Goal: Task Accomplishment & Management: Manage account settings

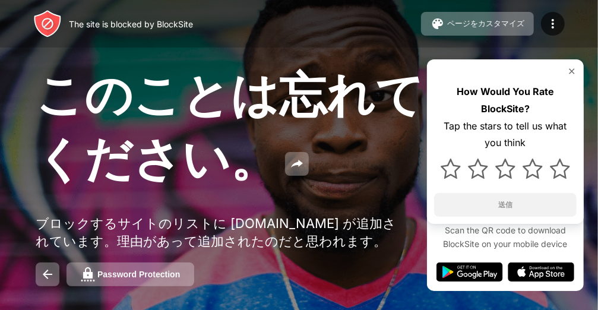
drag, startPoint x: 0, startPoint y: 0, endPoint x: 349, endPoint y: 51, distance: 353.1
click at [349, 51] on div "このことは忘れてください。 ブロックするサイトのリストに youtube.com が追加されています。理由があって追加されたのだと思われます。 Passwor…" at bounding box center [299, 175] width 598 height 351
click at [549, 26] on img at bounding box center [553, 24] width 14 height 14
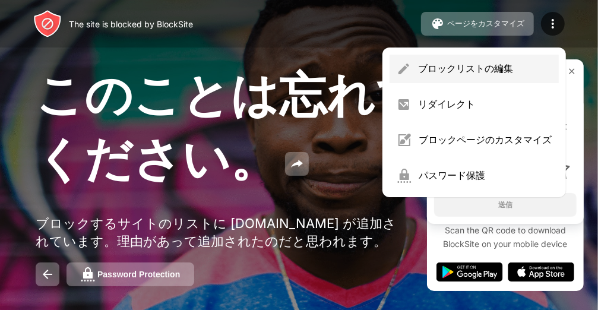
click at [464, 75] on div "ブロックリストの編集" at bounding box center [485, 68] width 134 height 13
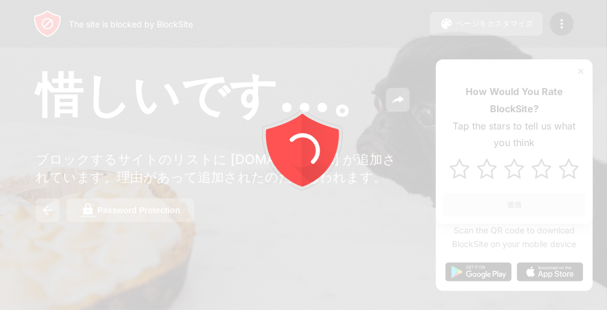
click at [572, 29] on div at bounding box center [303, 155] width 607 height 310
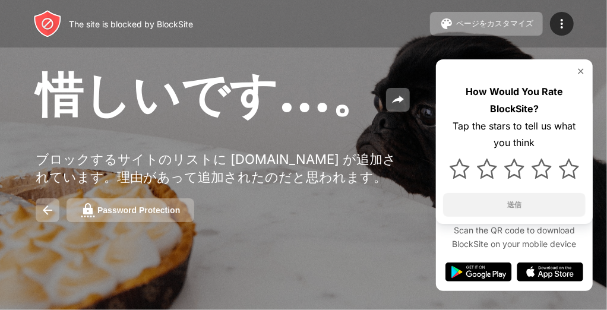
click at [572, 29] on div at bounding box center [562, 24] width 24 height 24
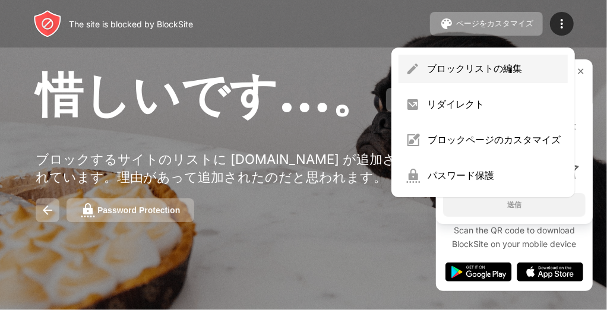
click at [492, 76] on div "ブロックリストの編集" at bounding box center [483, 69] width 169 height 29
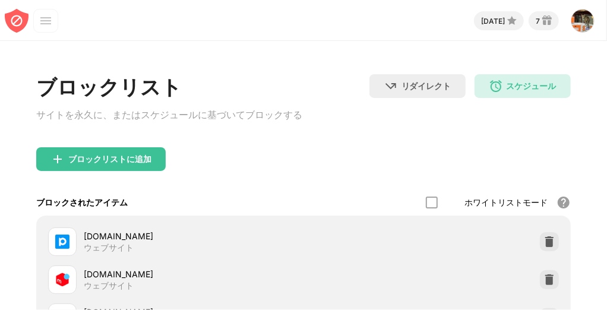
scroll to position [965, 0]
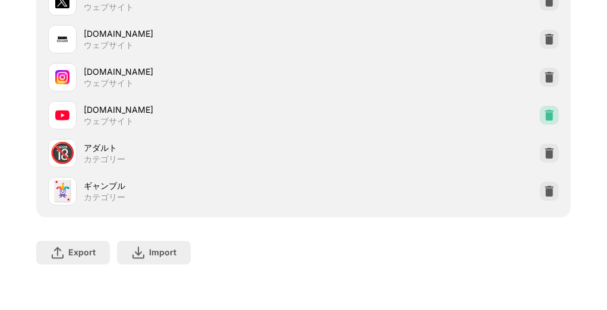
click at [544, 118] on img at bounding box center [550, 115] width 12 height 12
